Goal: Transaction & Acquisition: Obtain resource

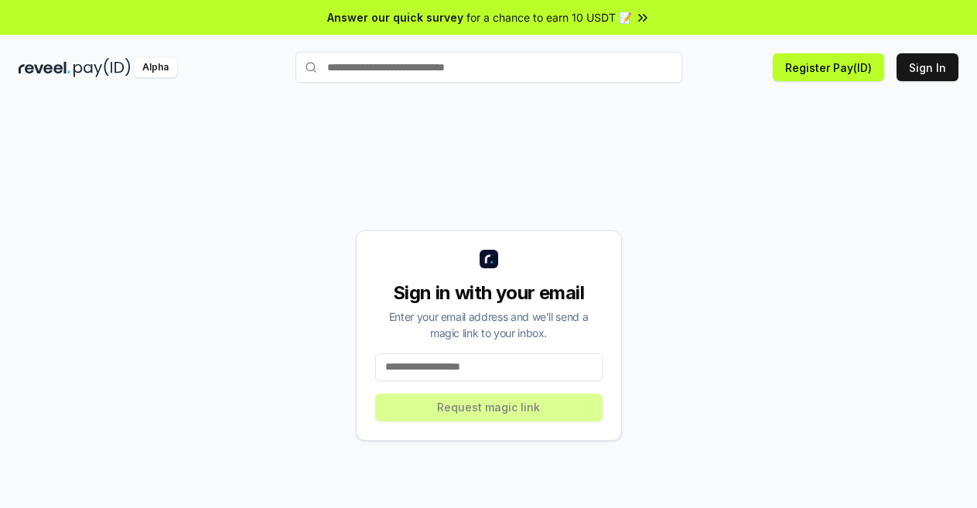
click at [517, 374] on input at bounding box center [488, 367] width 227 height 28
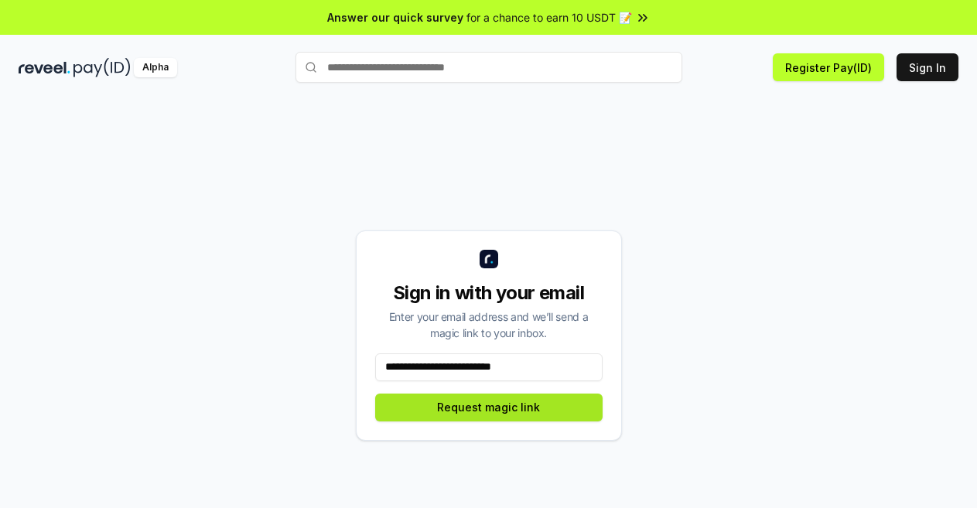
type input "**********"
click at [510, 402] on button "Request magic link" at bounding box center [488, 408] width 227 height 28
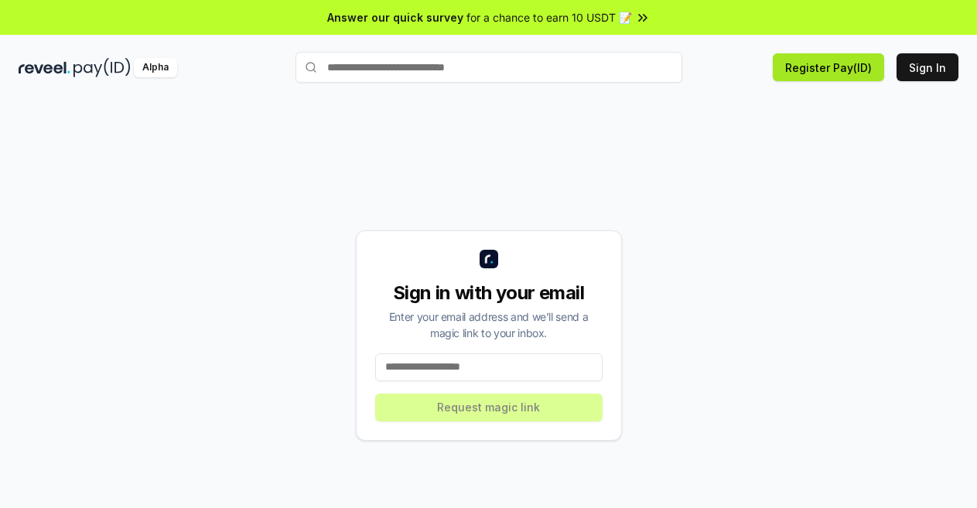
click at [836, 69] on button "Register Pay(ID)" at bounding box center [828, 67] width 111 height 28
drag, startPoint x: 568, startPoint y: 410, endPoint x: 546, endPoint y: 380, distance: 37.6
click at [558, 399] on div "Sign in with your email Enter your email address and we’ll send a magic link to…" at bounding box center [489, 335] width 266 height 210
click at [919, 68] on button "Sign In" at bounding box center [927, 67] width 62 height 28
click at [674, 375] on div "Sign in with your email Enter your email address and we’ll send a magic link to…" at bounding box center [489, 335] width 940 height 434
